Goal: Information Seeking & Learning: Learn about a topic

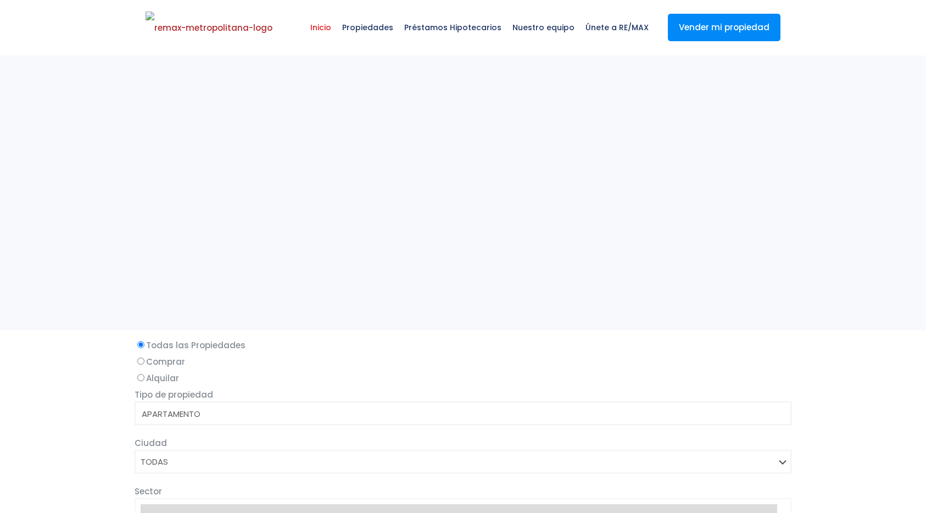
select select
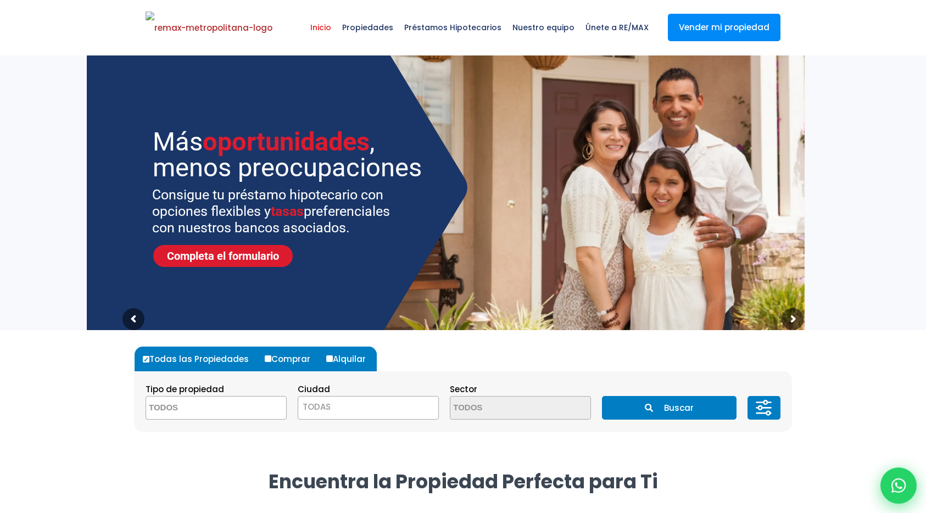
click at [894, 487] on icon at bounding box center [898, 485] width 14 height 14
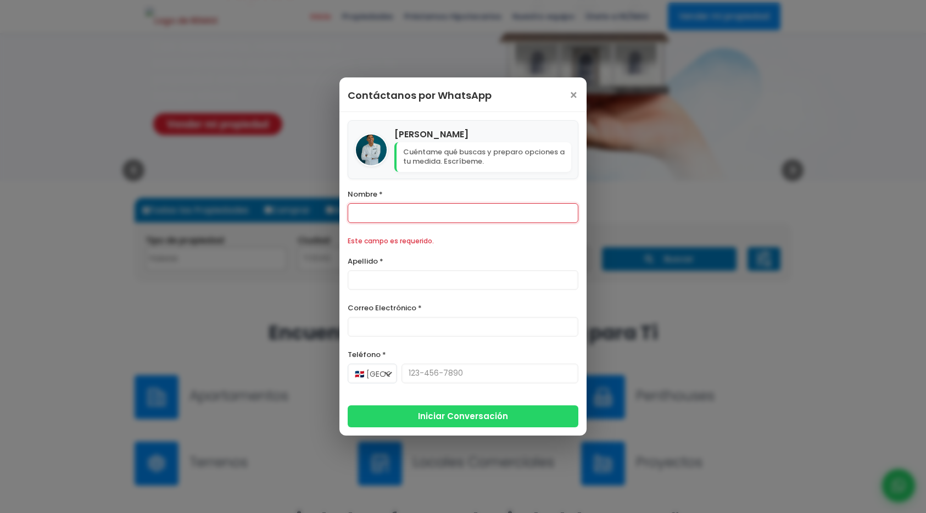
scroll to position [296, 0]
